Goal: Obtain resource: Download file/media

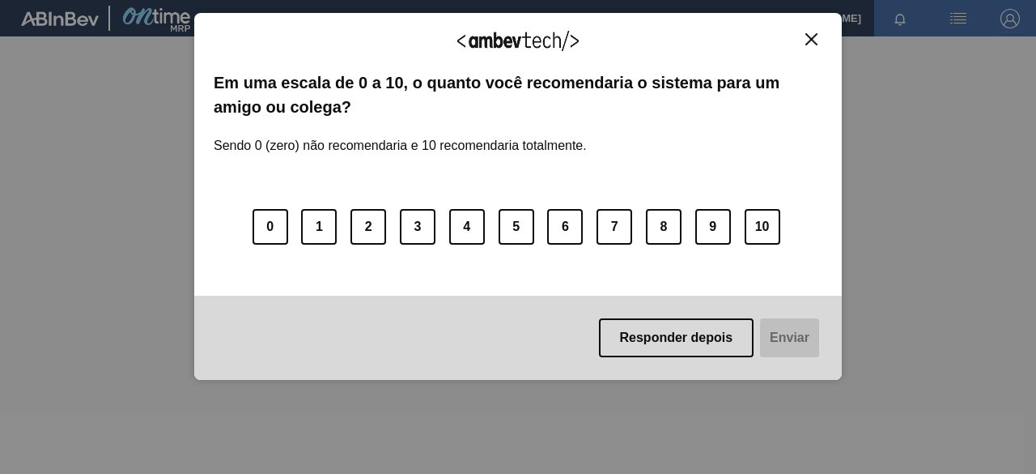
click at [814, 35] on img "Close" at bounding box center [812, 39] width 12 height 12
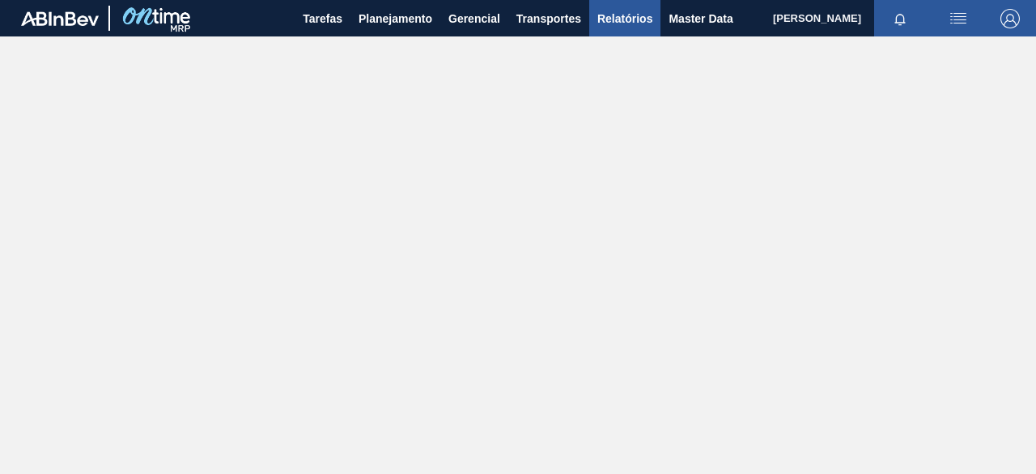
click at [605, 23] on span "Relatórios" at bounding box center [625, 18] width 55 height 19
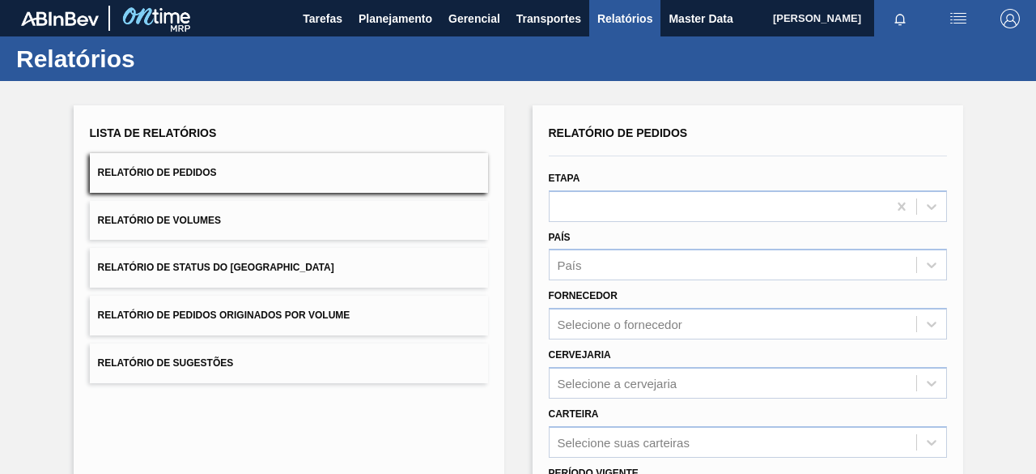
click at [419, 313] on button "Relatório de Pedidos Originados por Volume" at bounding box center [289, 316] width 398 height 40
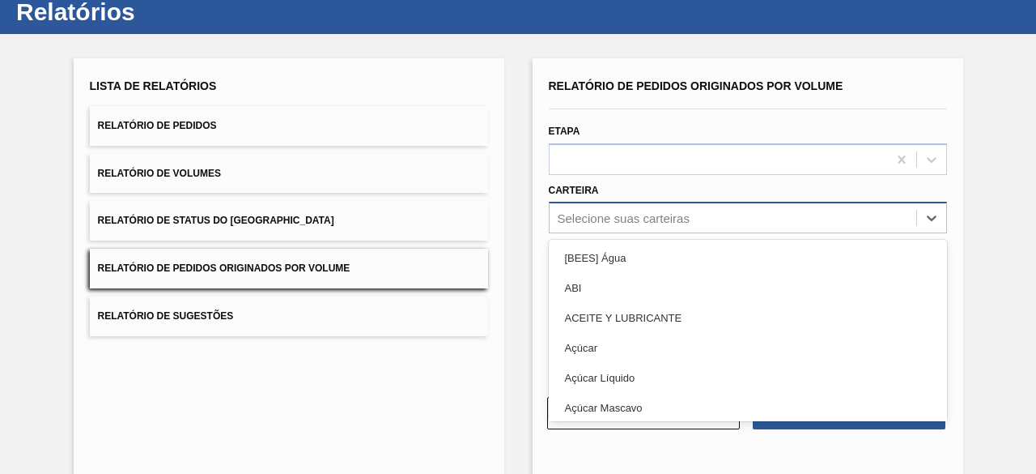
click at [636, 233] on div "option [BEES] Água focused, 1 of 101. 101 results available. Use Up and Down to…" at bounding box center [748, 218] width 398 height 32
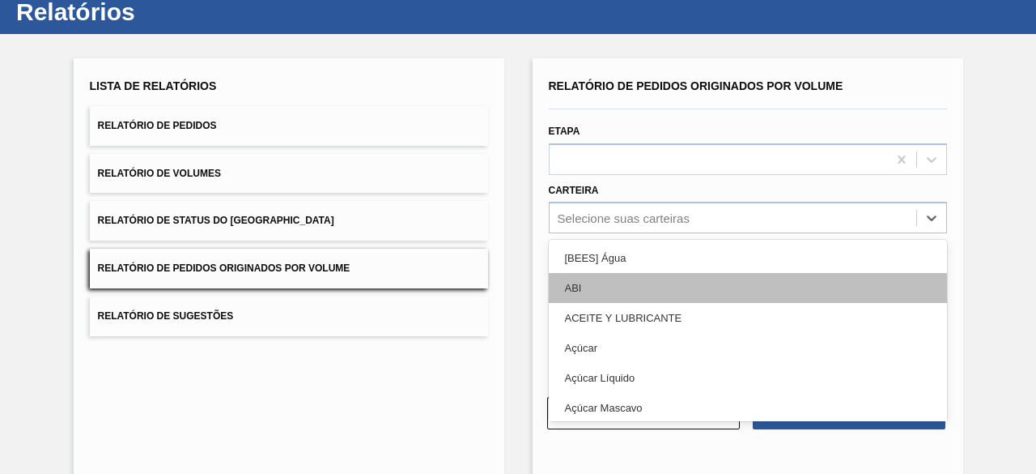
scroll to position [62, 0]
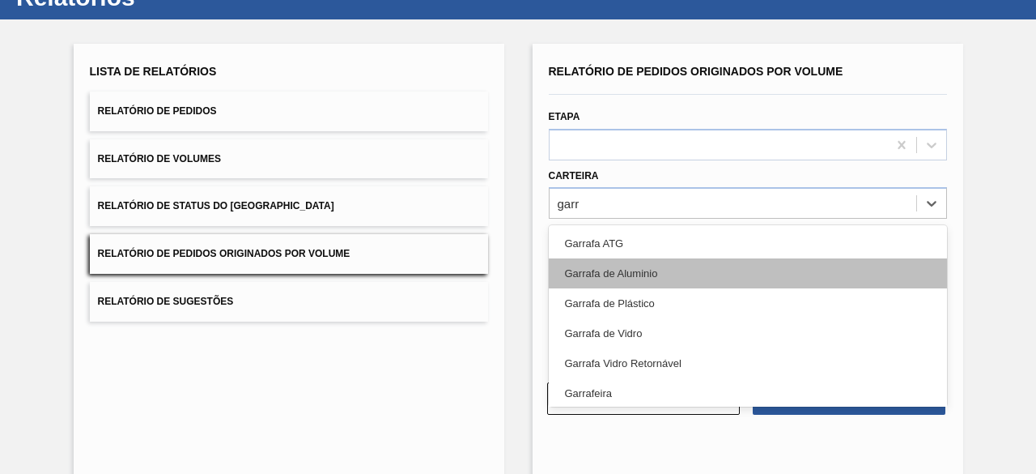
type input "garra"
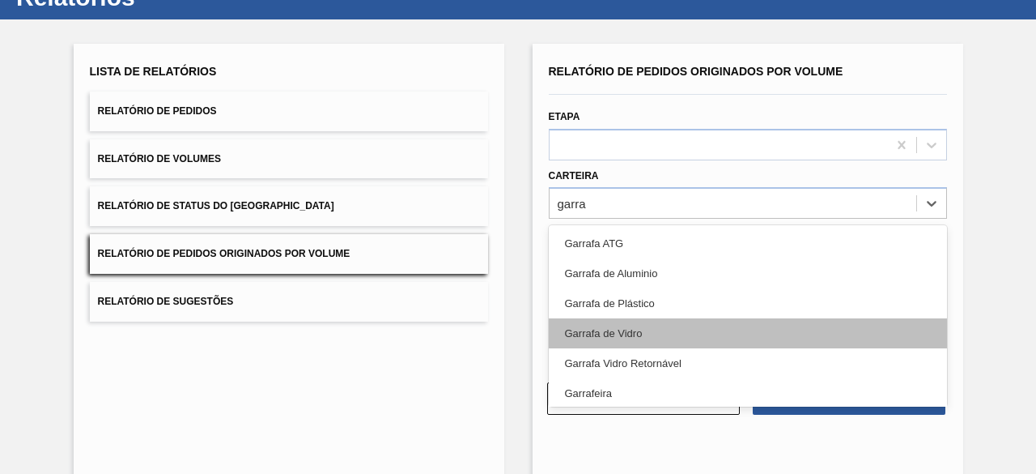
click at [660, 328] on div "Garrafa de Vidro" at bounding box center [748, 333] width 398 height 30
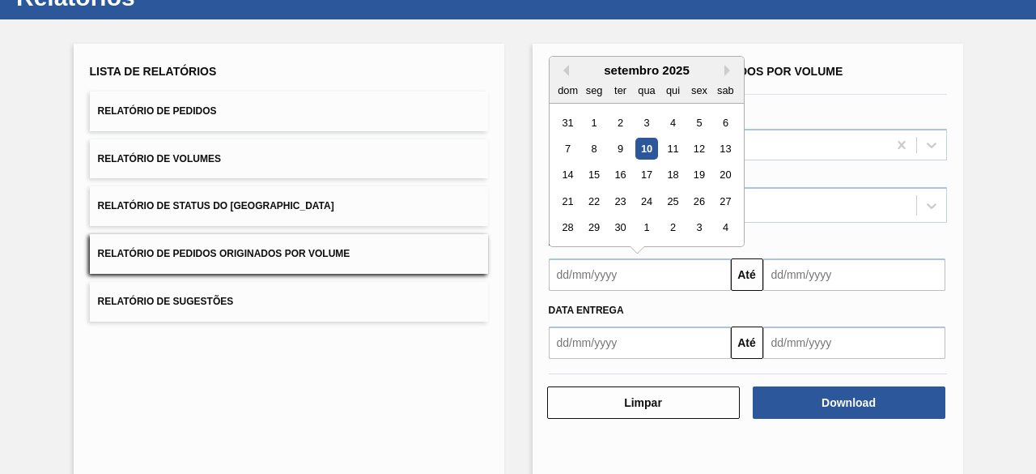
click at [670, 274] on input "text" at bounding box center [640, 274] width 182 height 32
click at [593, 120] on div "1" at bounding box center [594, 123] width 22 height 22
type input "[DATE]"
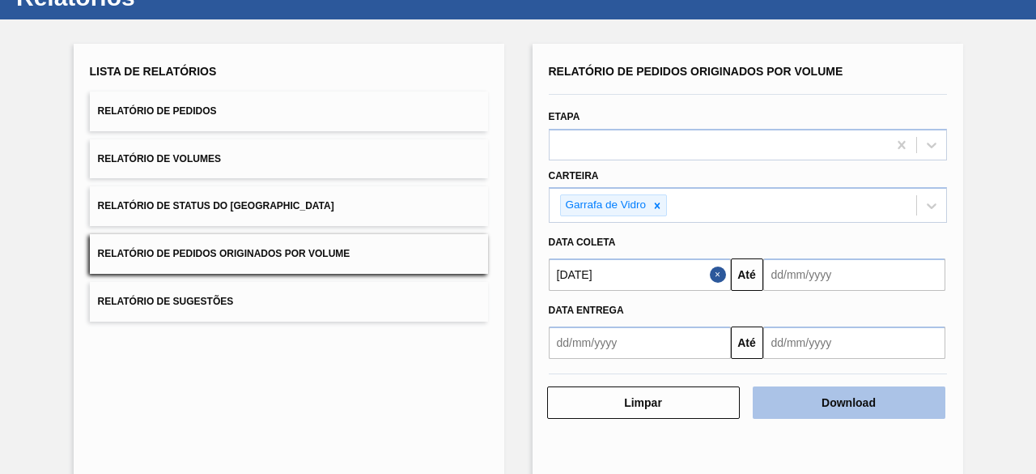
click at [907, 398] on button "Download" at bounding box center [849, 402] width 193 height 32
